Goal: Information Seeking & Learning: Find specific fact

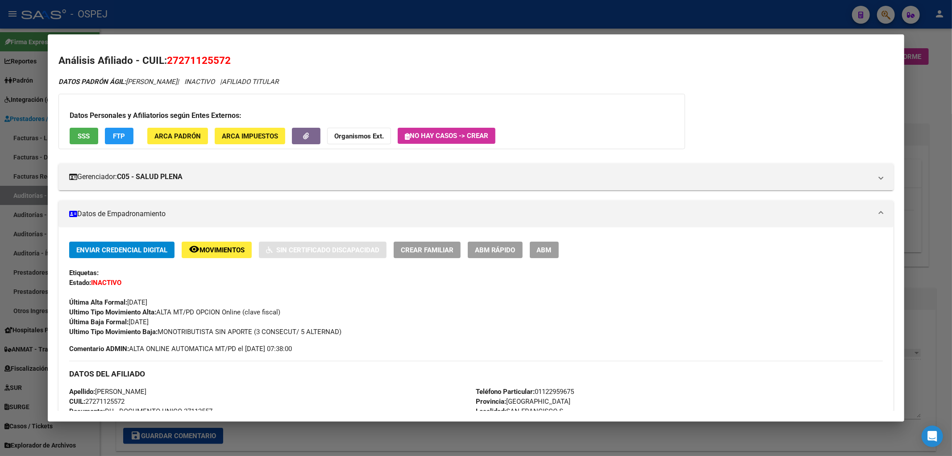
click at [191, 22] on div at bounding box center [476, 228] width 952 height 456
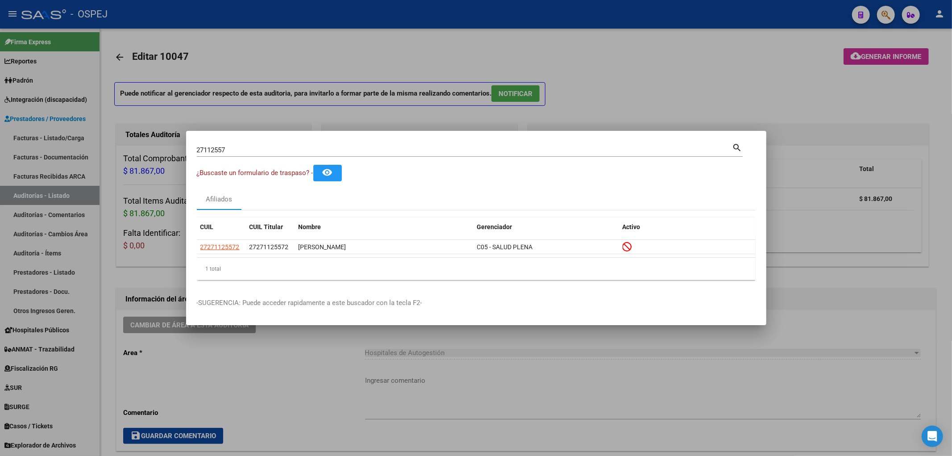
click at [221, 146] on input "27112557" at bounding box center [464, 150] width 535 height 8
type input "29783067"
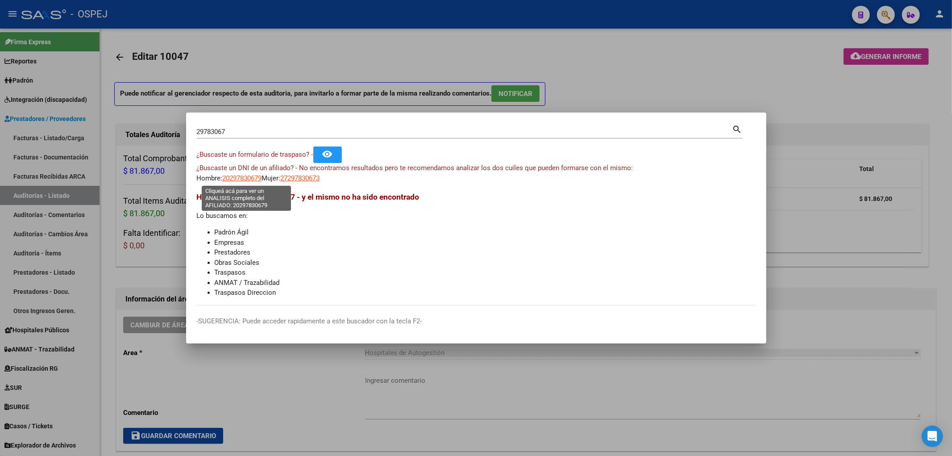
click at [253, 177] on span "20297830679" at bounding box center [242, 178] width 39 height 8
type textarea "20297830679"
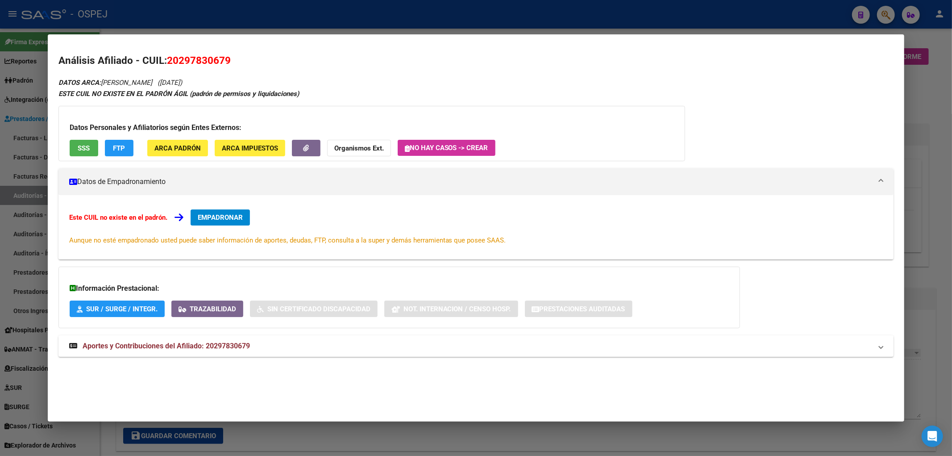
click at [212, 53] on h2 "Análisis Afiliado - CUIL: 20297830679" at bounding box center [475, 60] width 835 height 15
click at [213, 52] on mat-dialog-content "Análisis Afiliado - CUIL: 20297830679 DATOS ARCA: [PERSON_NAME] ([DATE]) ESTE C…" at bounding box center [476, 211] width 857 height 332
copy span "20297830679"
click at [376, 146] on strong "Organismos Ext." at bounding box center [359, 148] width 50 height 8
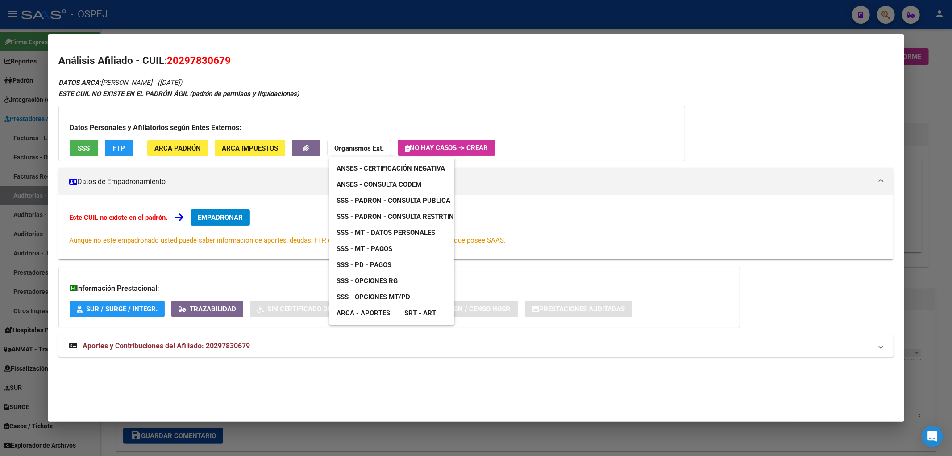
click at [413, 183] on span "ANSES - Consulta CODEM" at bounding box center [378, 184] width 85 height 8
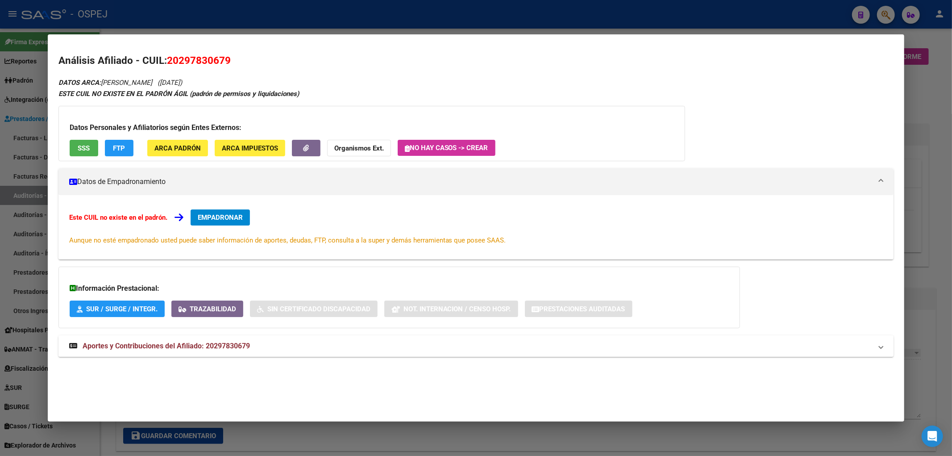
click at [302, 346] on mat-panel-title "Aportes y Contribuciones del Afiliado: 20297830679" at bounding box center [470, 345] width 803 height 11
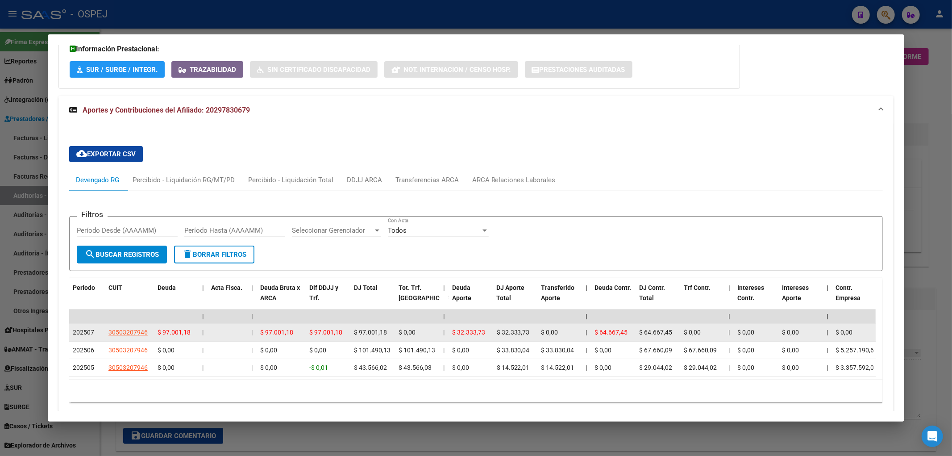
scroll to position [281, 0]
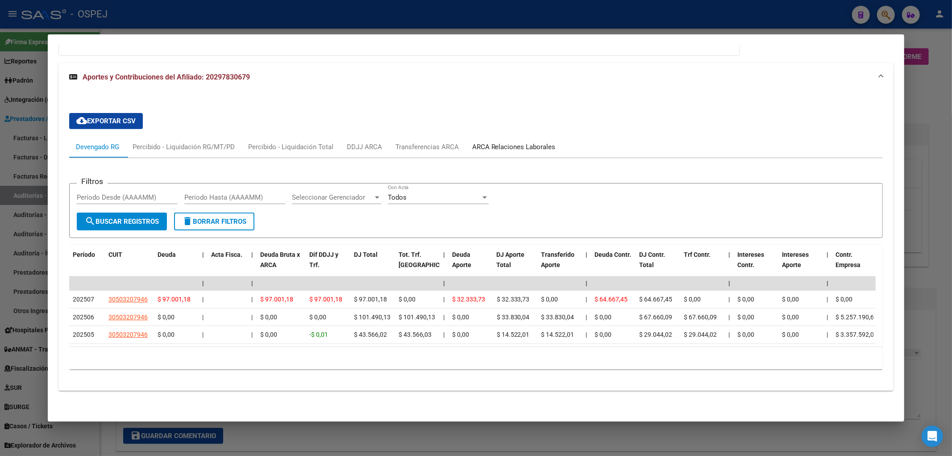
click at [535, 142] on div "ARCA Relaciones Laborales" at bounding box center [513, 147] width 83 height 10
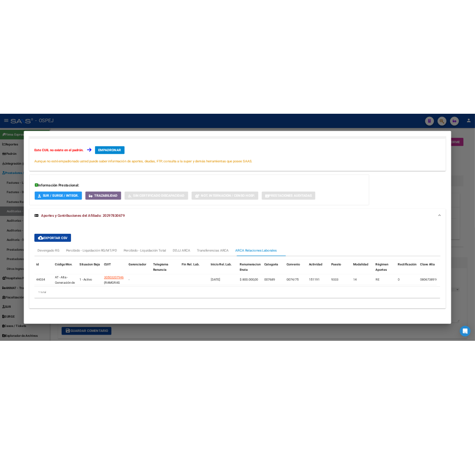
scroll to position [0, 0]
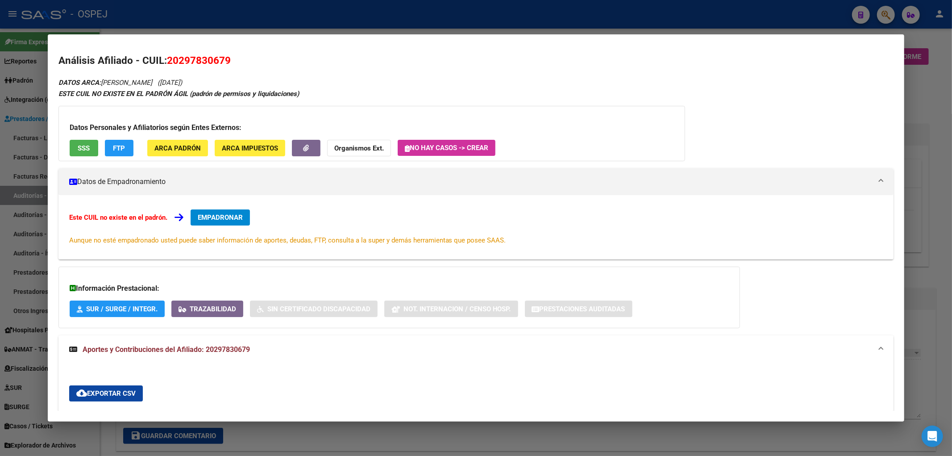
click at [201, 62] on span "20297830679" at bounding box center [199, 60] width 64 height 12
copy span "20297830679"
click at [354, 145] on strong "Organismos Ext." at bounding box center [359, 148] width 50 height 8
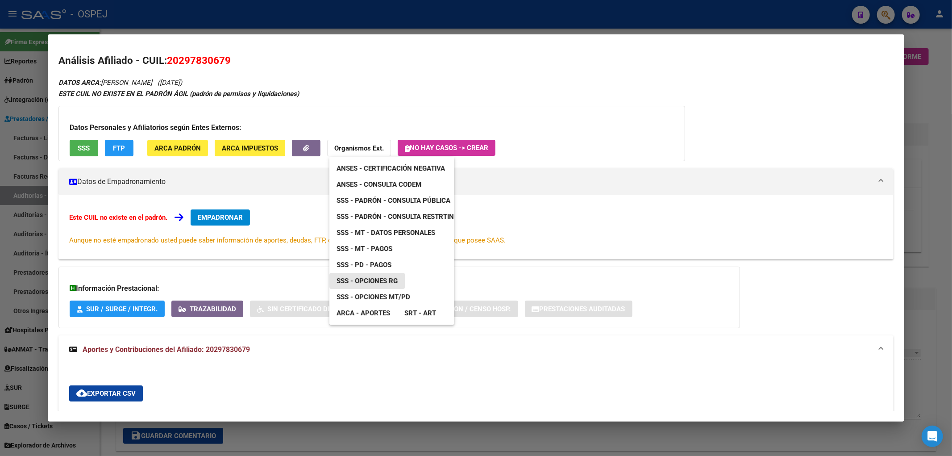
click at [397, 279] on span "SSS - Opciones RG" at bounding box center [366, 281] width 61 height 8
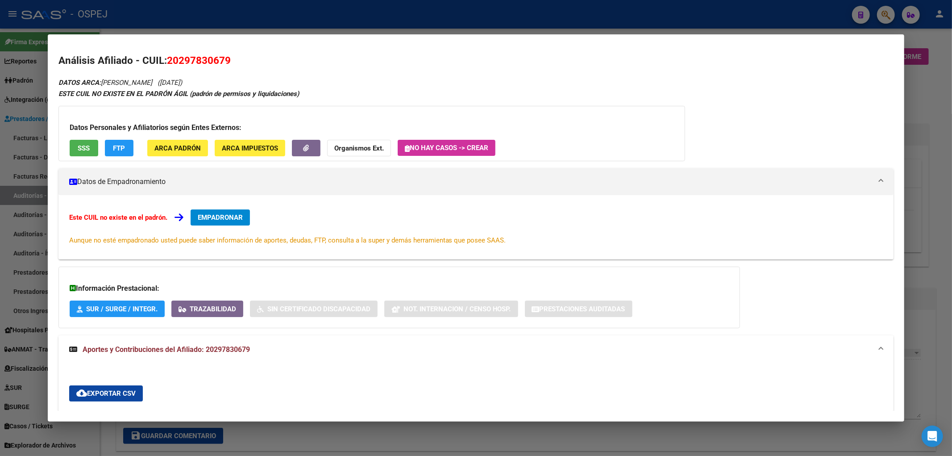
click at [584, 11] on div at bounding box center [476, 228] width 952 height 456
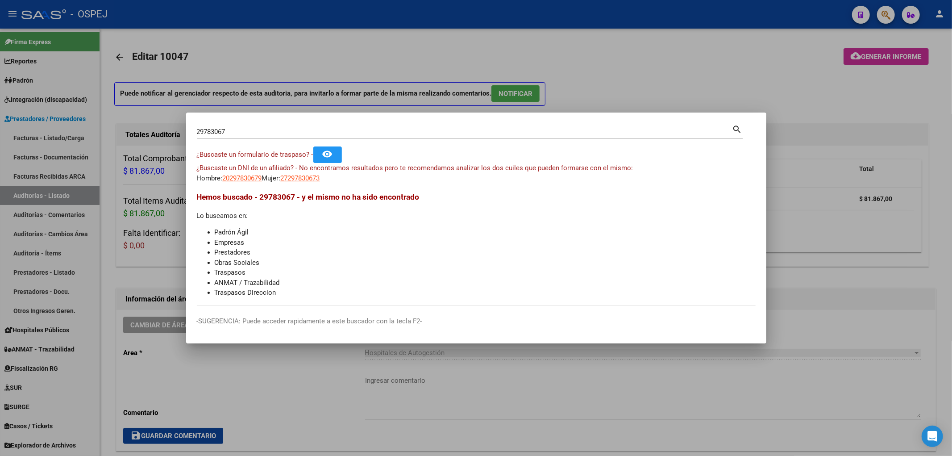
click at [463, 132] on input "29783067" at bounding box center [464, 132] width 535 height 8
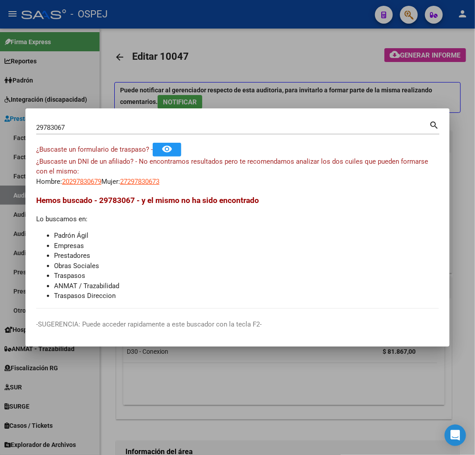
drag, startPoint x: 75, startPoint y: 133, endPoint x: 75, endPoint y: 127, distance: 5.8
click at [75, 129] on div "29783067 Buscar (apellido, dni, [PERSON_NAME], [PERSON_NAME], cuit, obra social)" at bounding box center [232, 127] width 393 height 13
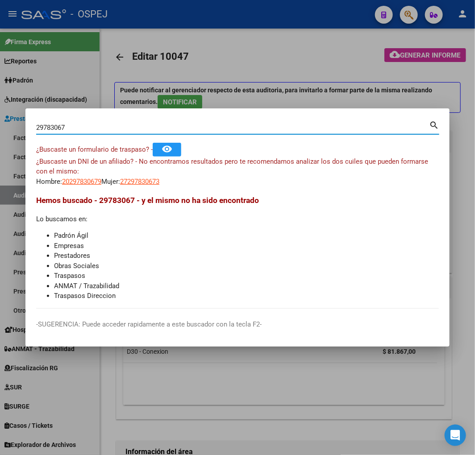
click at [75, 127] on input "29783067" at bounding box center [232, 128] width 393 height 8
drag, startPoint x: 86, startPoint y: 128, endPoint x: -43, endPoint y: 136, distance: 129.6
click at [0, 136] on html "menu - OSPEJ person Firma Express Reportes Ingresos Devengados Detalles por CUI…" at bounding box center [237, 227] width 475 height 455
type input "32262642"
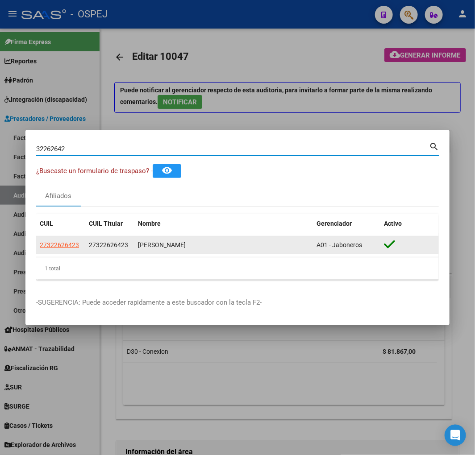
click at [66, 248] on span "27322626423" at bounding box center [59, 244] width 39 height 7
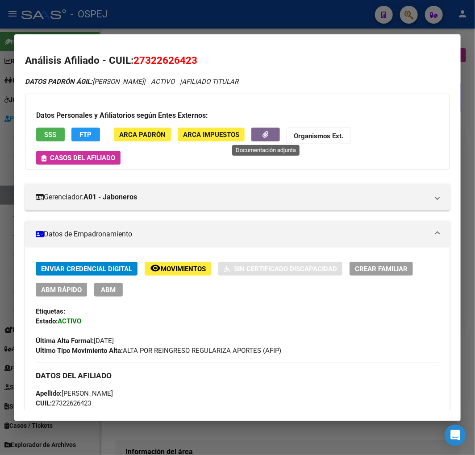
click at [265, 134] on icon "button" at bounding box center [266, 134] width 6 height 7
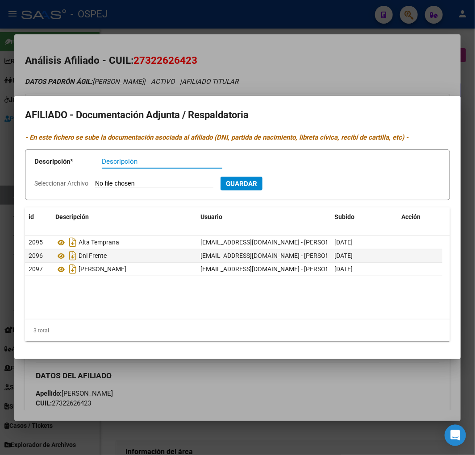
click at [168, 70] on div at bounding box center [237, 227] width 475 height 455
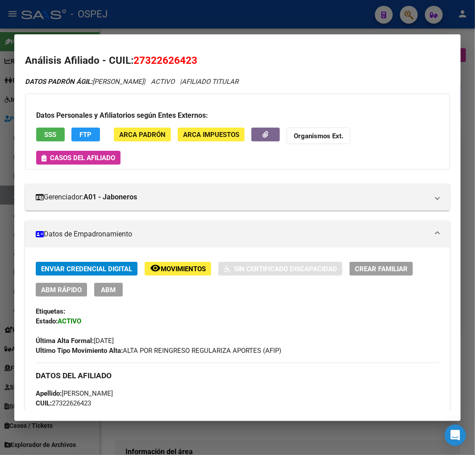
click at [274, 130] on button "button" at bounding box center [265, 135] width 29 height 14
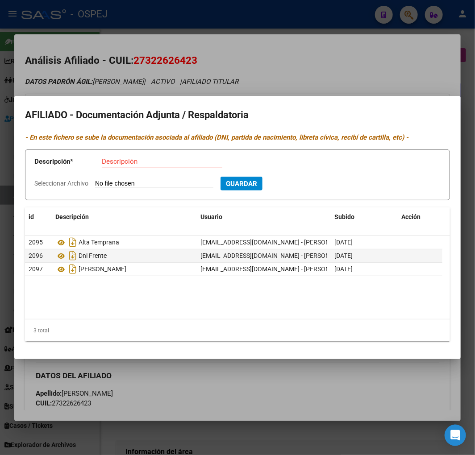
click at [270, 34] on div at bounding box center [237, 227] width 475 height 455
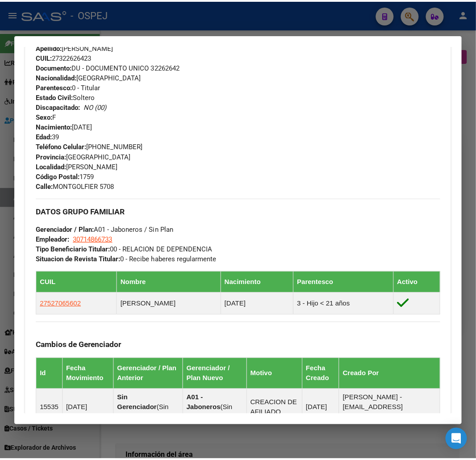
scroll to position [446, 0]
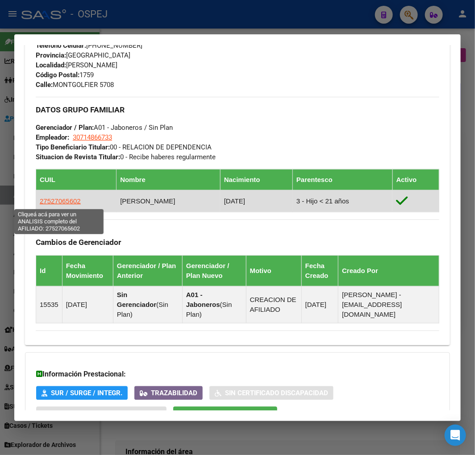
click at [70, 199] on span "27527065602" at bounding box center [60, 201] width 41 height 8
type textarea "27527065602"
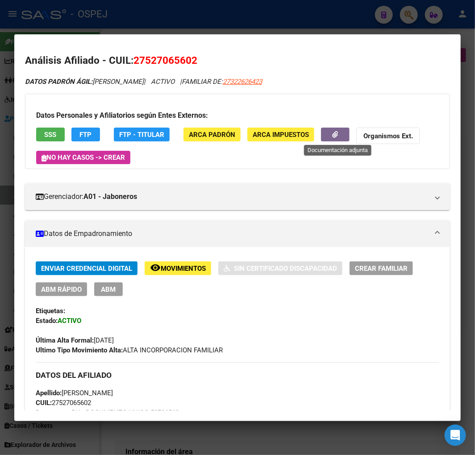
click at [338, 137] on icon "button" at bounding box center [335, 134] width 6 height 7
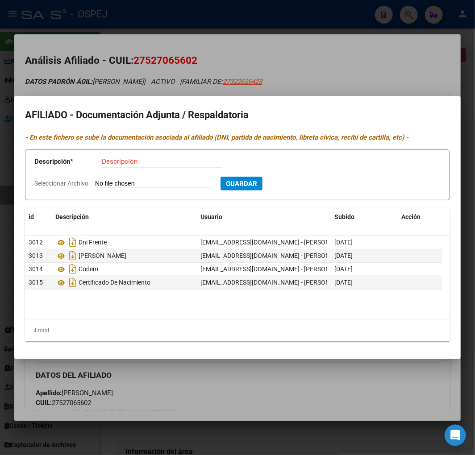
click at [144, 60] on div at bounding box center [237, 227] width 475 height 455
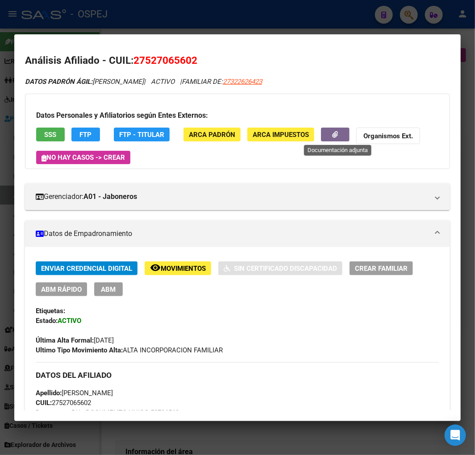
click at [338, 136] on icon "button" at bounding box center [335, 134] width 6 height 7
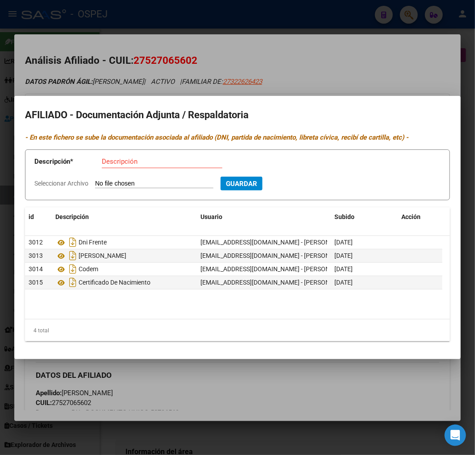
click at [184, 40] on div at bounding box center [237, 227] width 475 height 455
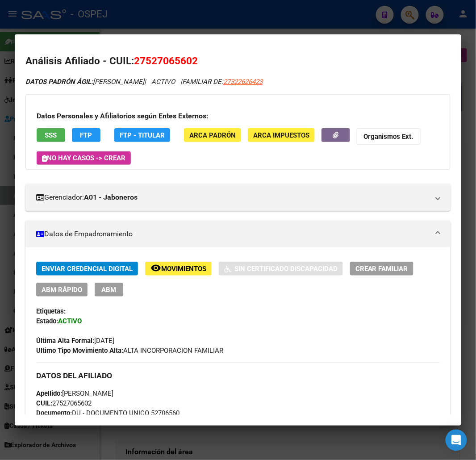
click at [143, 65] on h2 "Análisis Afiliado - CUIL: 27527065602" at bounding box center [237, 61] width 425 height 15
click at [145, 59] on span "27527065602" at bounding box center [166, 61] width 64 height 12
copy span "27527065602"
click at [250, 18] on div at bounding box center [238, 230] width 476 height 460
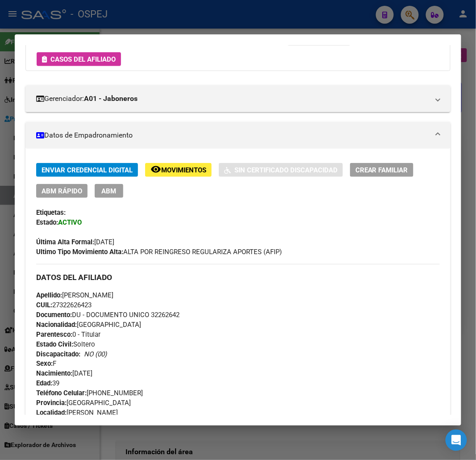
scroll to position [0, 0]
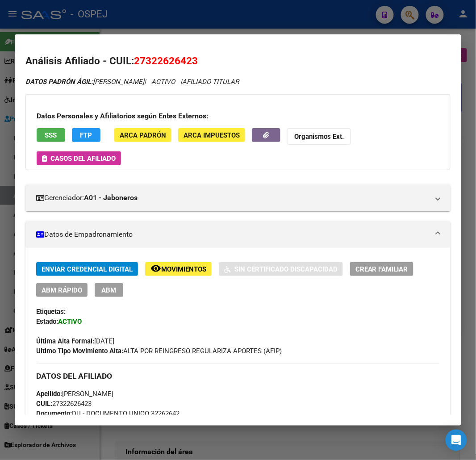
click at [176, 60] on span "27322626423" at bounding box center [166, 61] width 64 height 12
copy span "27322626423"
click at [280, 17] on div at bounding box center [238, 230] width 476 height 460
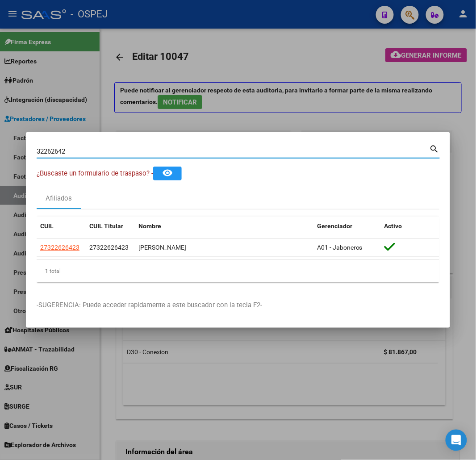
click at [186, 153] on input "32262642" at bounding box center [233, 151] width 393 height 8
click at [187, 153] on input "32262642" at bounding box center [233, 151] width 393 height 8
